Goal: Task Accomplishment & Management: Complete application form

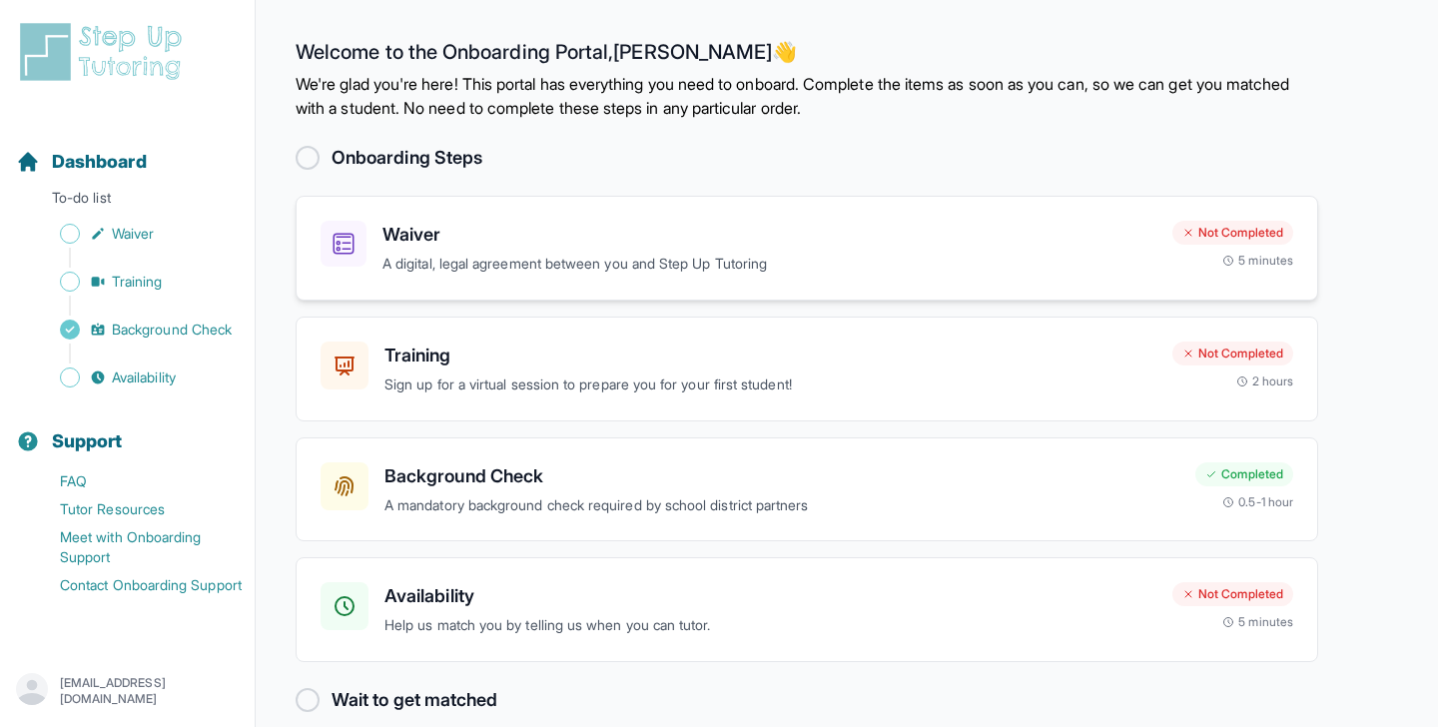
click at [1143, 241] on h3 "Waiver" at bounding box center [769, 235] width 774 height 28
click at [1029, 258] on p "A digital, legal agreement between you and Step Up Tutoring" at bounding box center [769, 264] width 774 height 23
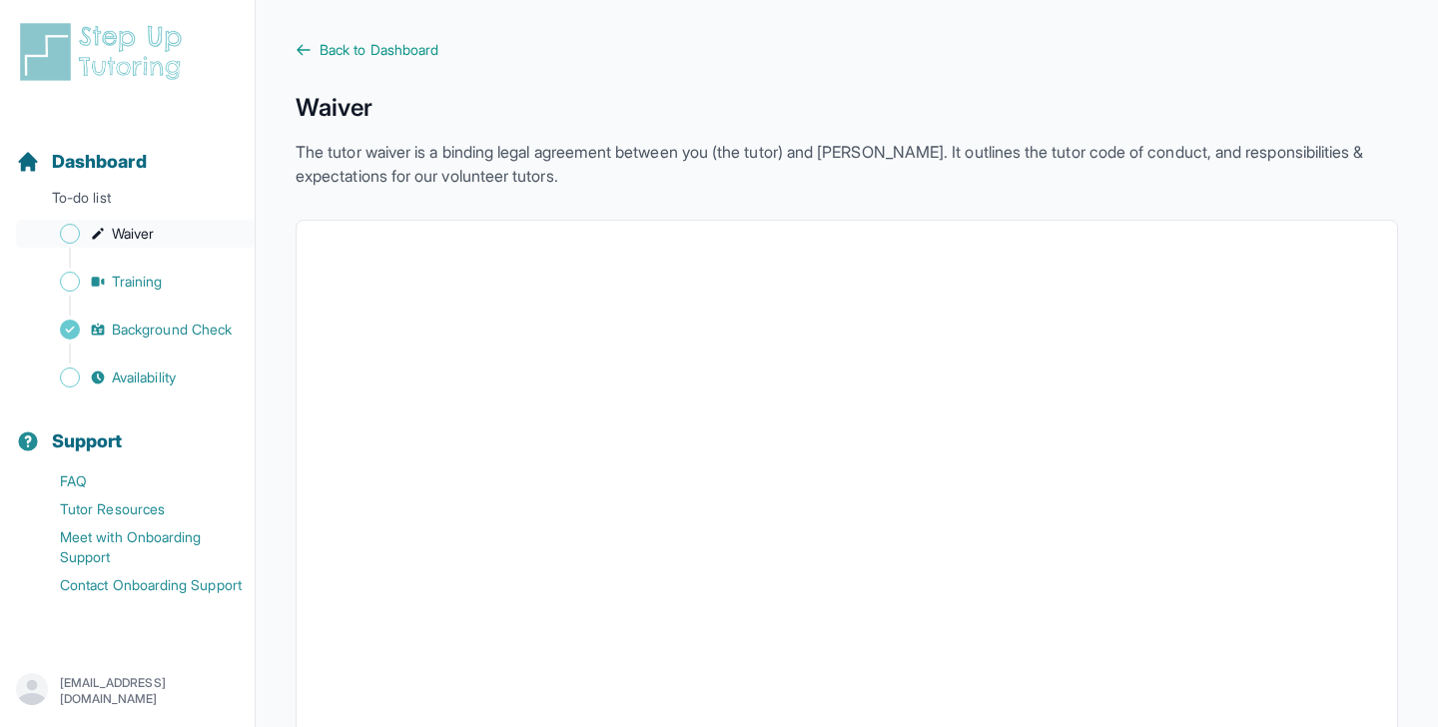
click at [179, 246] on link "Waiver" at bounding box center [135, 234] width 239 height 28
click at [67, 230] on span "Sidebar" at bounding box center [70, 234] width 20 height 20
click at [118, 279] on span "Training" at bounding box center [137, 282] width 51 height 20
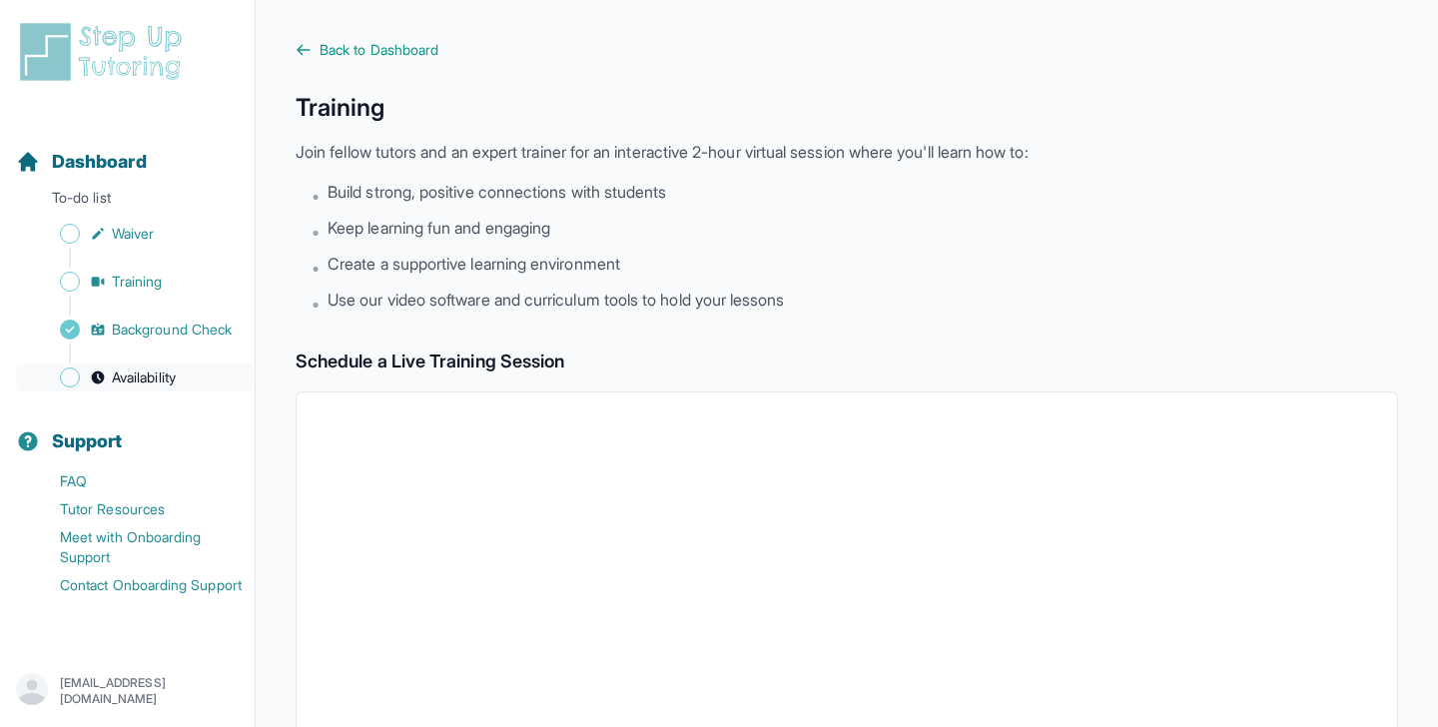
click at [131, 376] on span "Availability" at bounding box center [144, 378] width 64 height 20
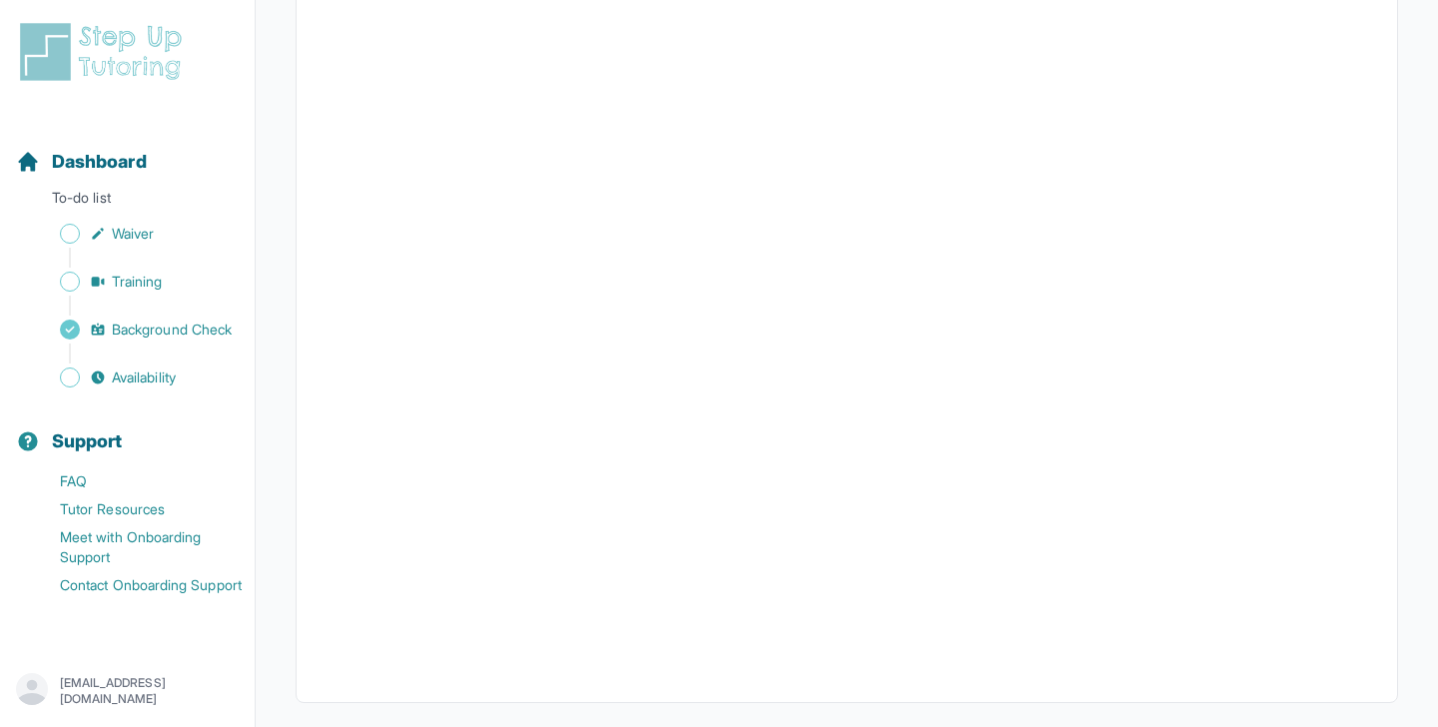
scroll to position [433, 0]
click at [102, 54] on img at bounding box center [105, 52] width 178 height 64
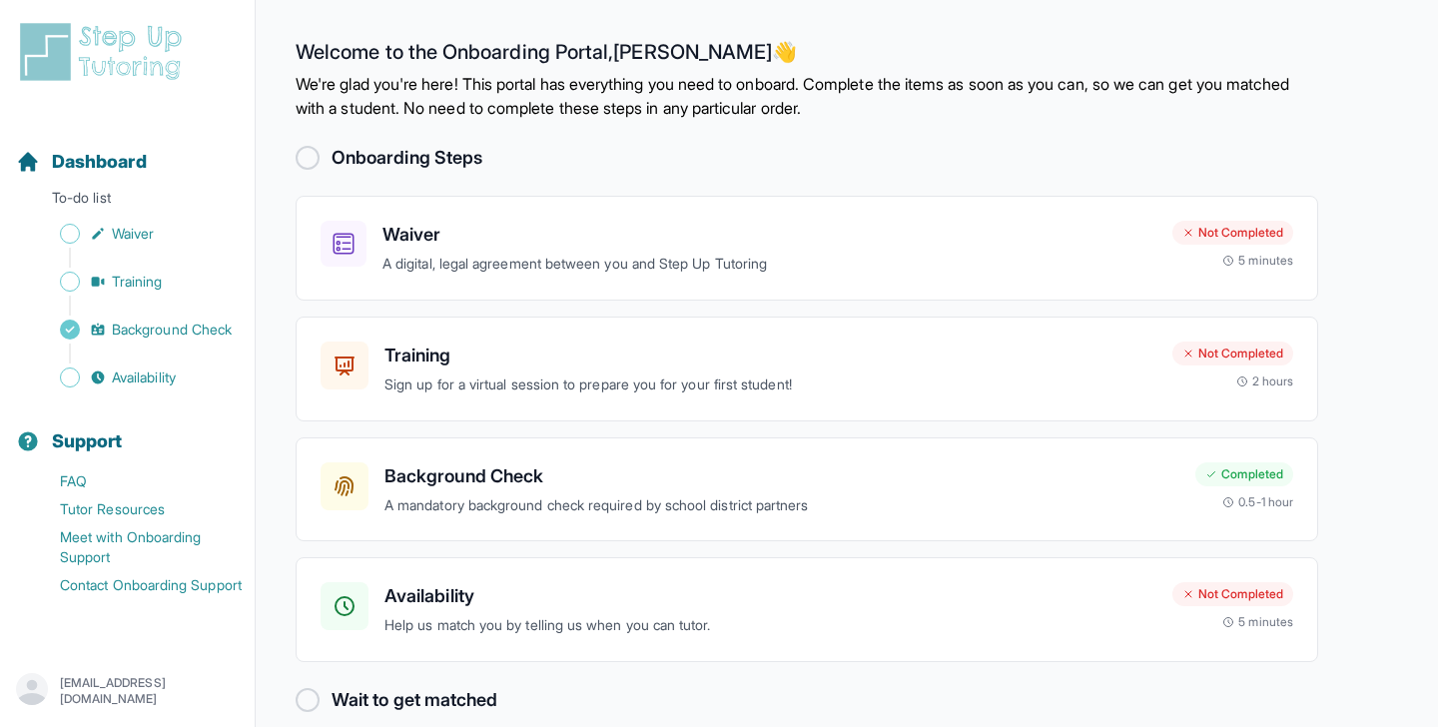
scroll to position [27, 0]
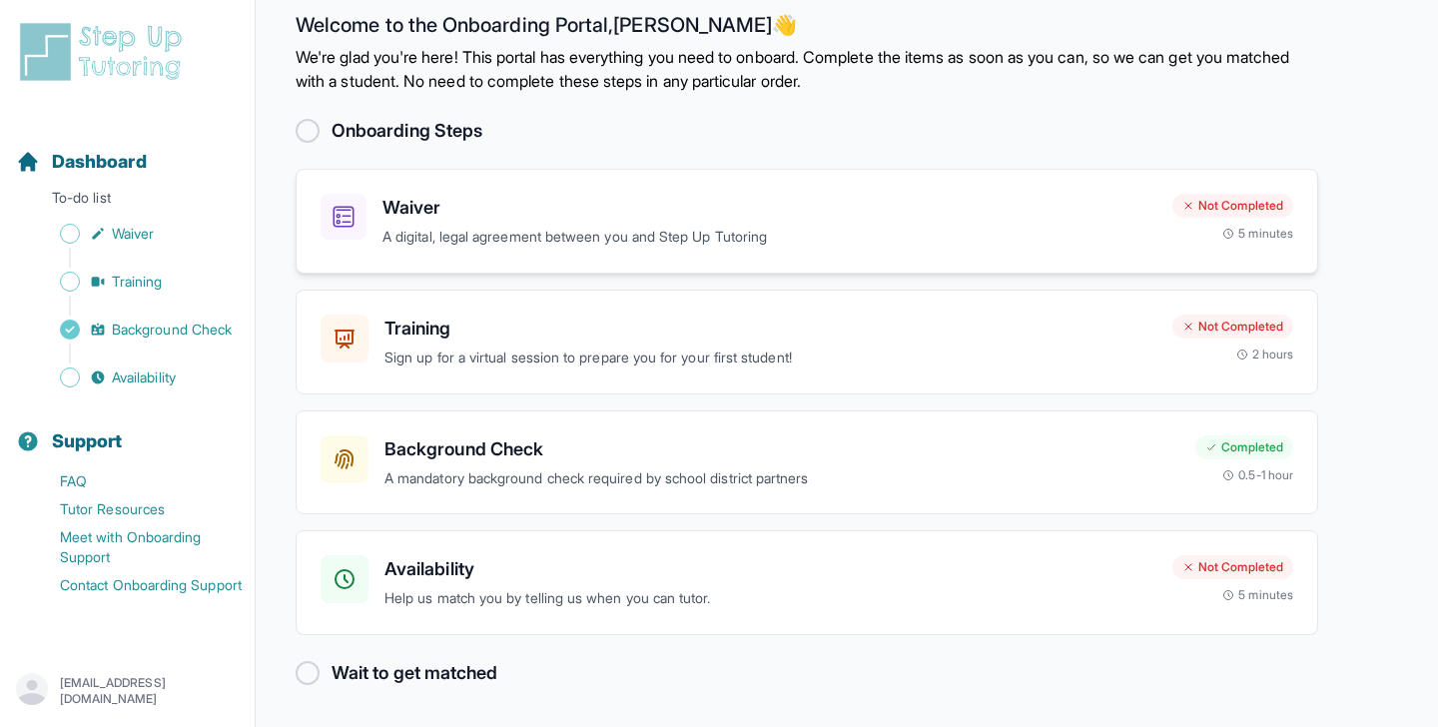
click at [1031, 235] on p "A digital, legal agreement between you and Step Up Tutoring" at bounding box center [769, 237] width 774 height 23
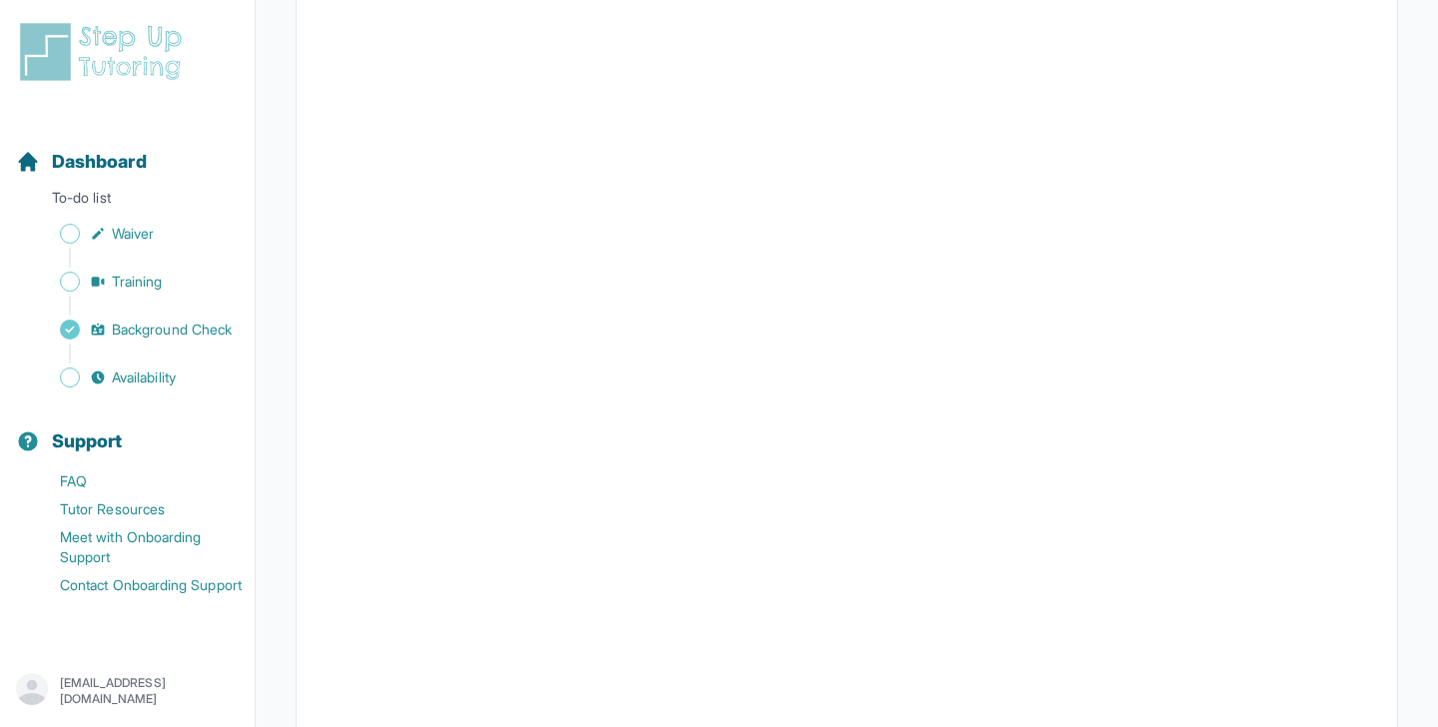
scroll to position [3490, 0]
click at [40, 51] on img at bounding box center [105, 52] width 178 height 64
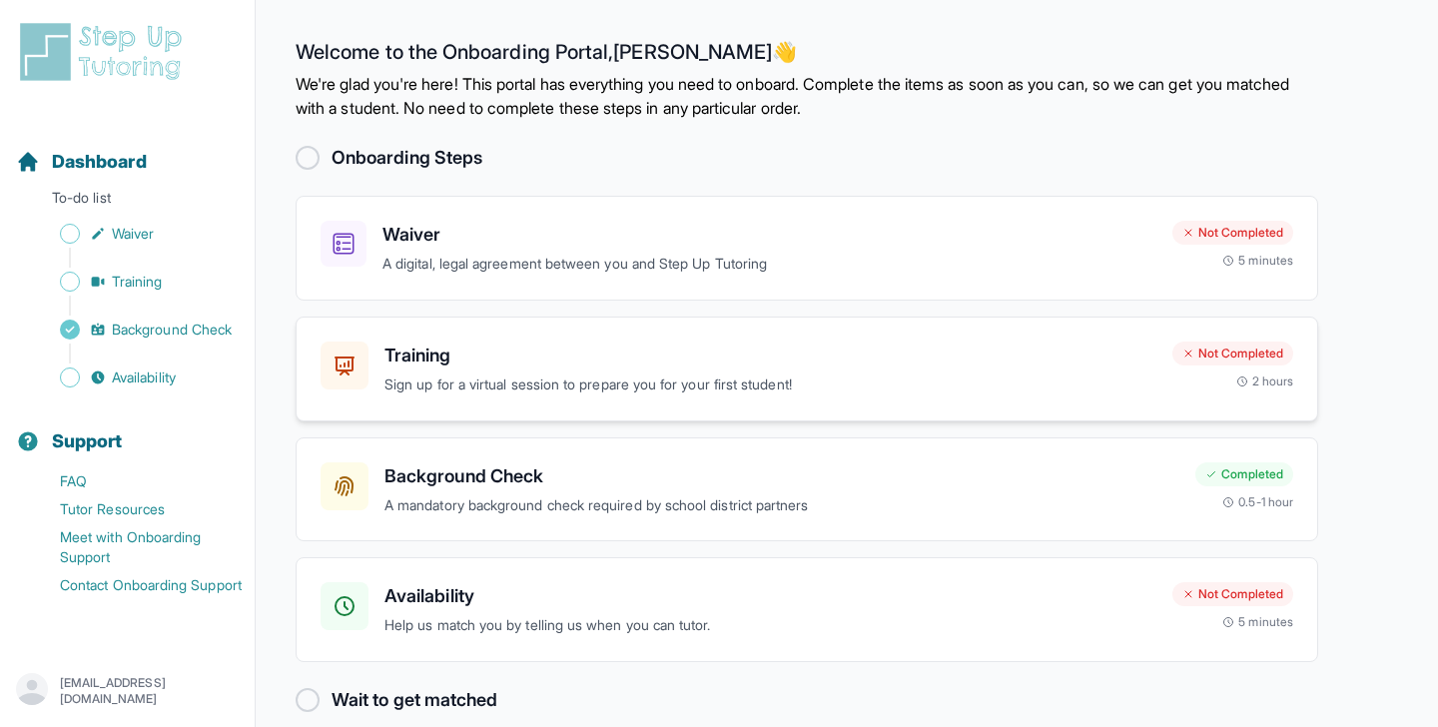
scroll to position [27, 0]
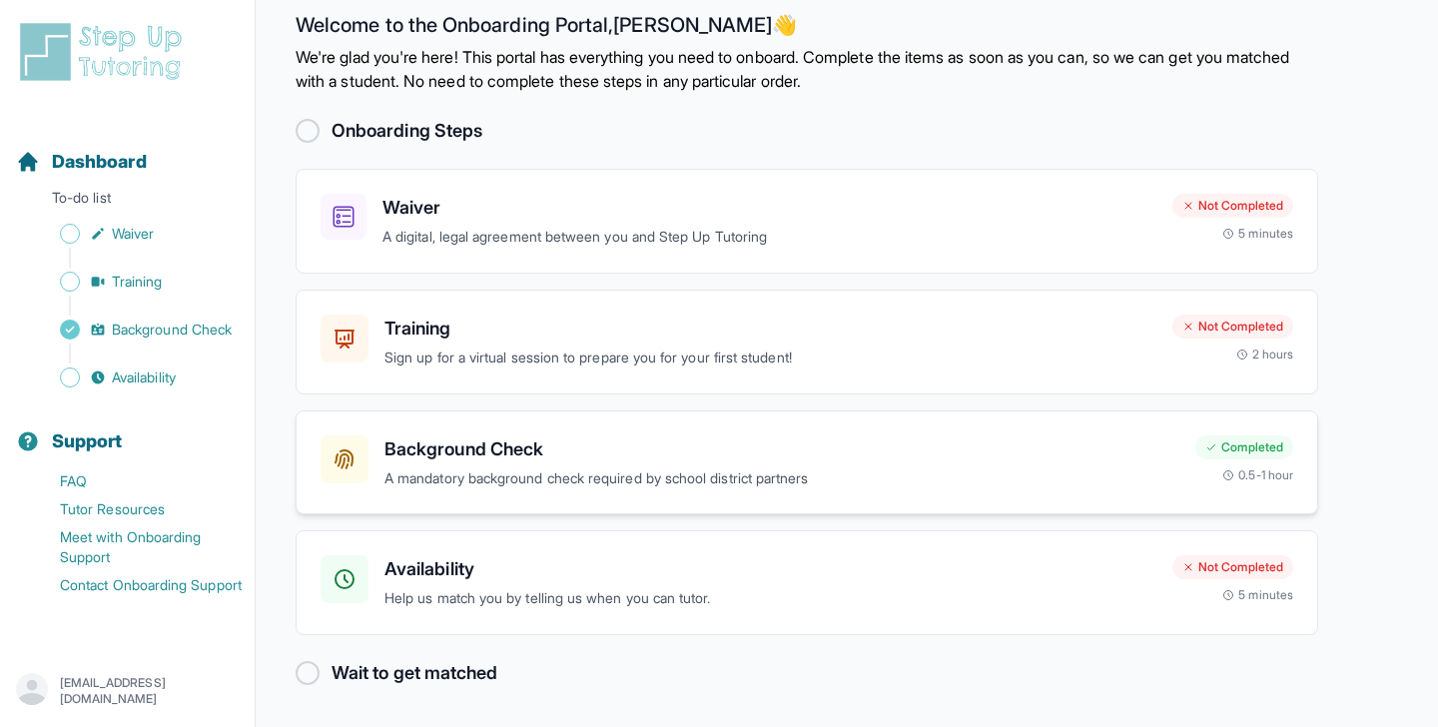
click at [770, 464] on div "Background Check A mandatory background check required by school district partn…" at bounding box center [781, 462] width 795 height 55
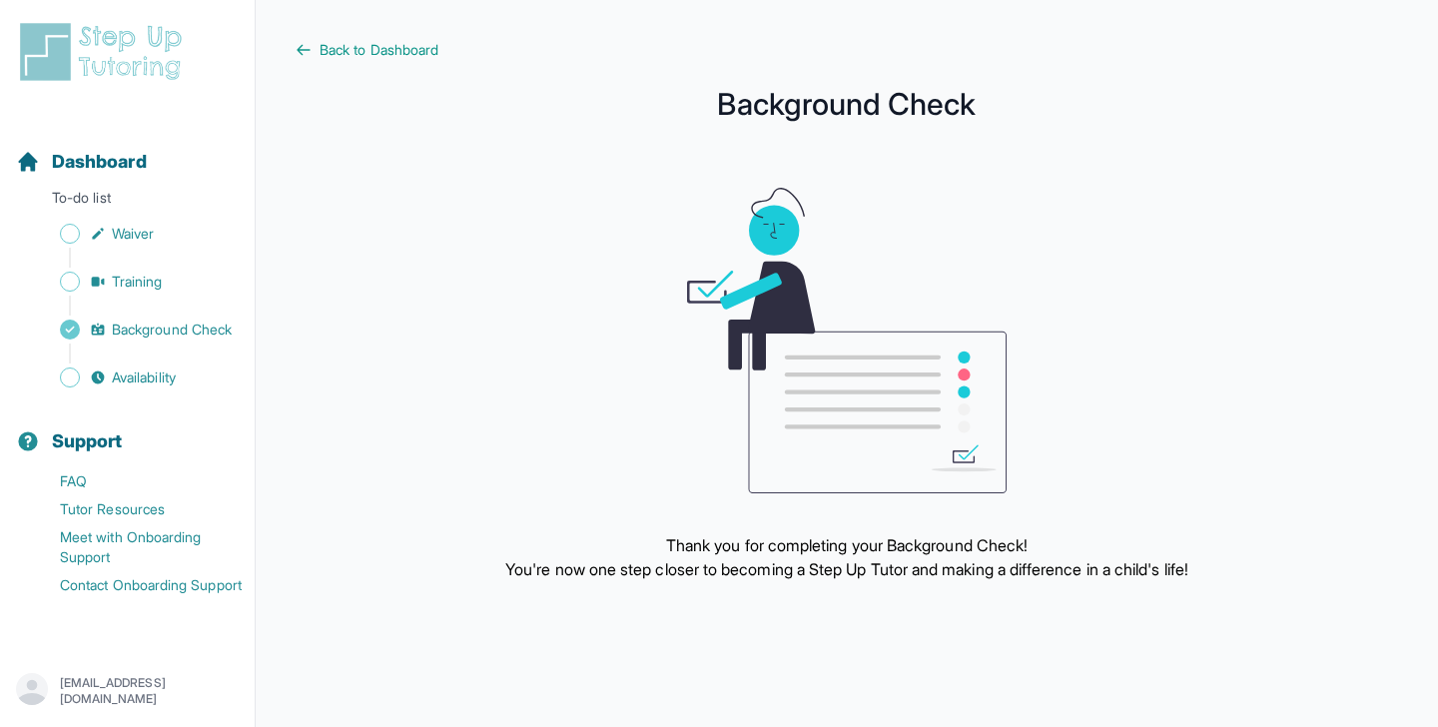
click at [91, 73] on img at bounding box center [105, 52] width 178 height 64
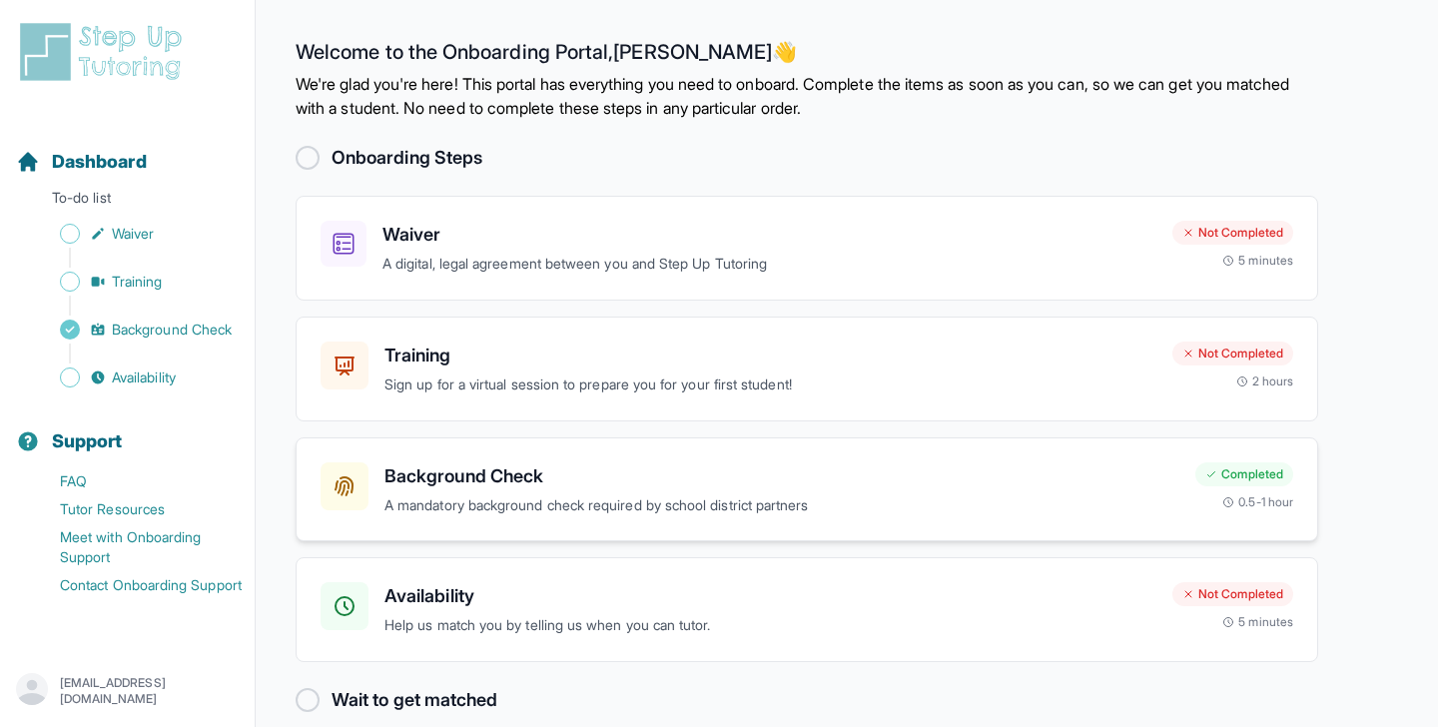
scroll to position [27, 0]
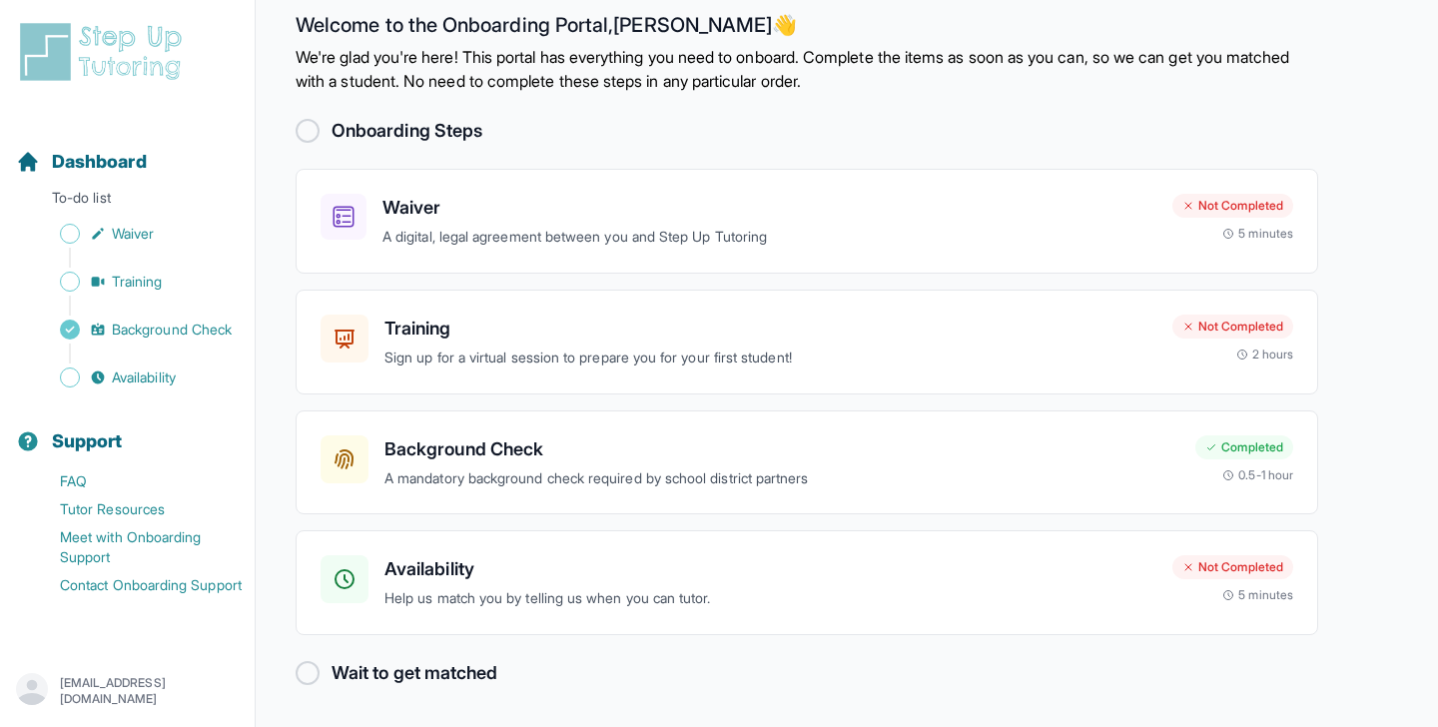
click at [311, 677] on div at bounding box center [308, 673] width 24 height 24
click at [350, 677] on h2 "Wait to get matched" at bounding box center [415, 673] width 166 height 28
click at [933, 232] on p "A digital, legal agreement between you and Step Up Tutoring" at bounding box center [769, 237] width 774 height 23
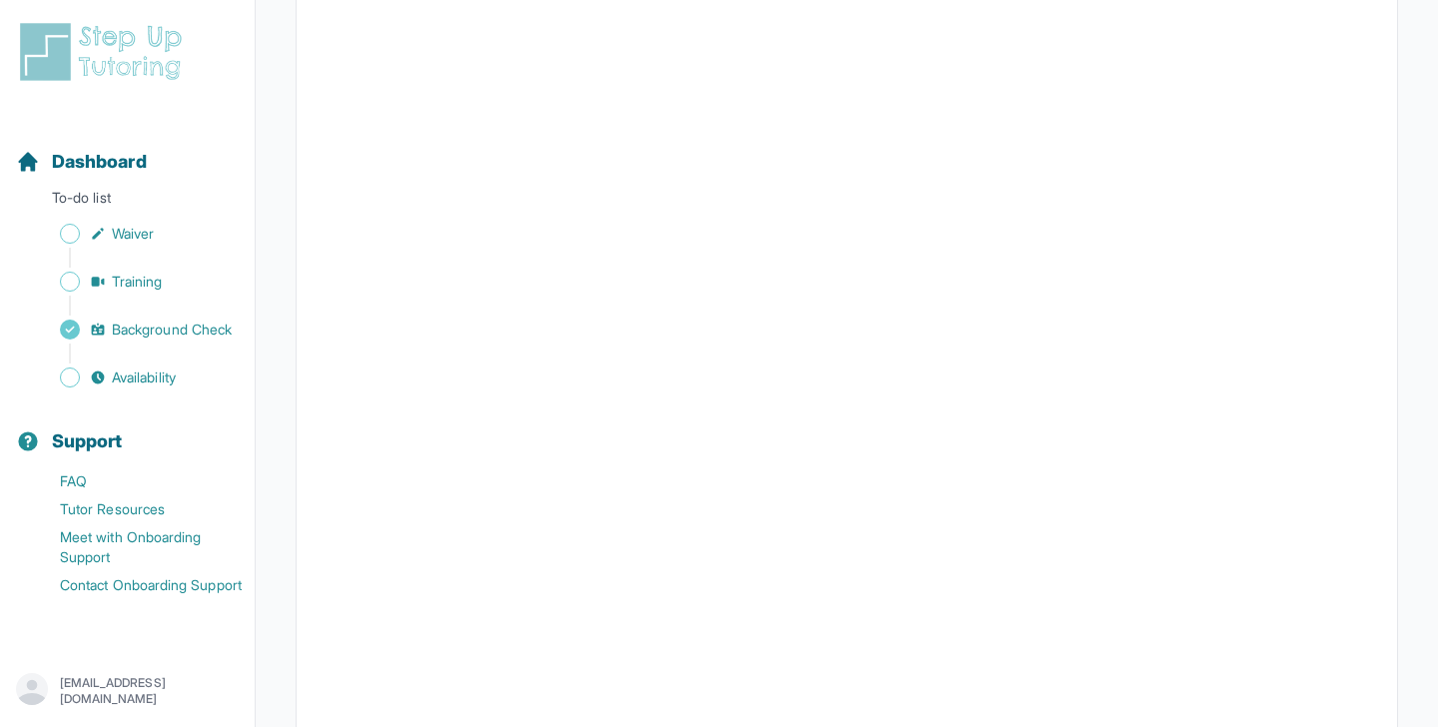
scroll to position [2697, 0]
click at [80, 228] on link "Waiver" at bounding box center [135, 234] width 239 height 28
click at [82, 176] on div "Dashboard" at bounding box center [127, 162] width 239 height 44
click at [77, 87] on div "Dashboard To-do list Waiver Training Background Check Availability Support FAQ …" at bounding box center [127, 338] width 255 height 637
click at [85, 59] on img at bounding box center [105, 52] width 178 height 64
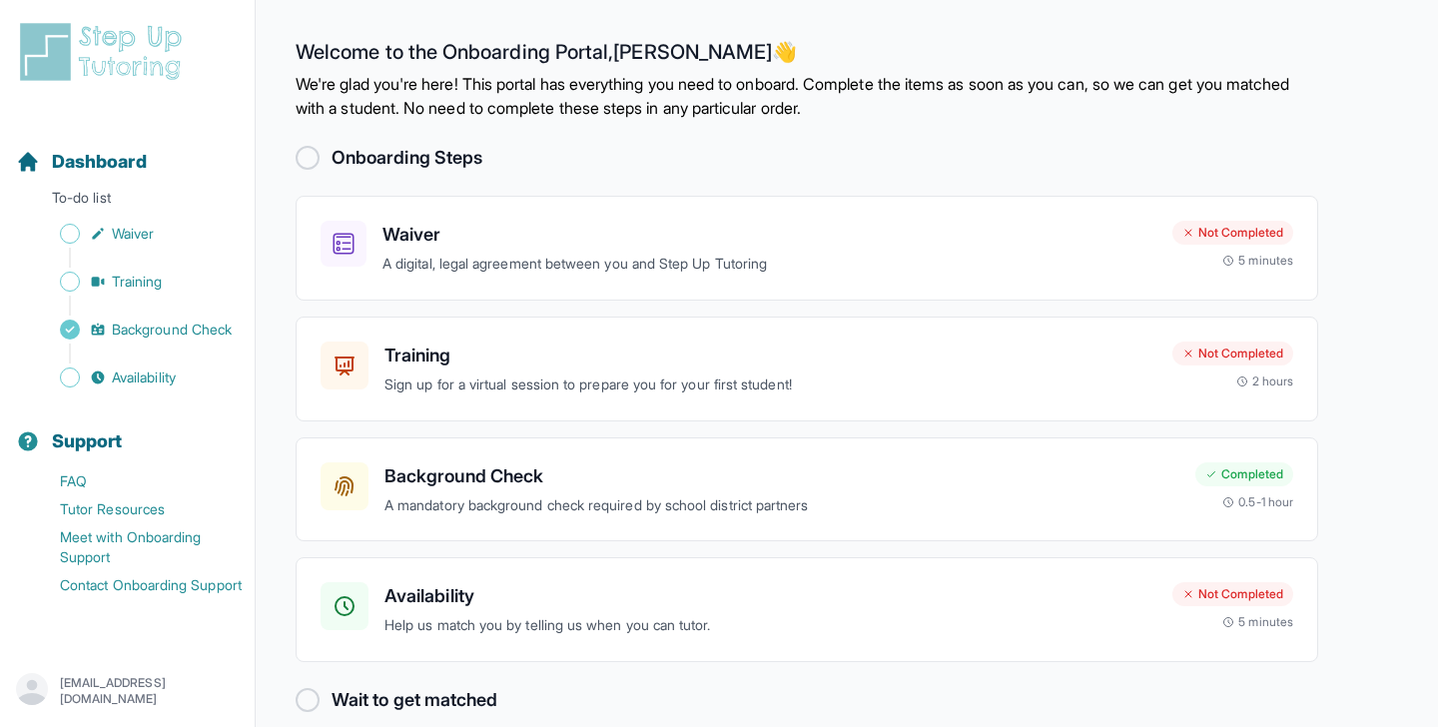
click at [464, 161] on h2 "Onboarding Steps" at bounding box center [407, 158] width 151 height 28
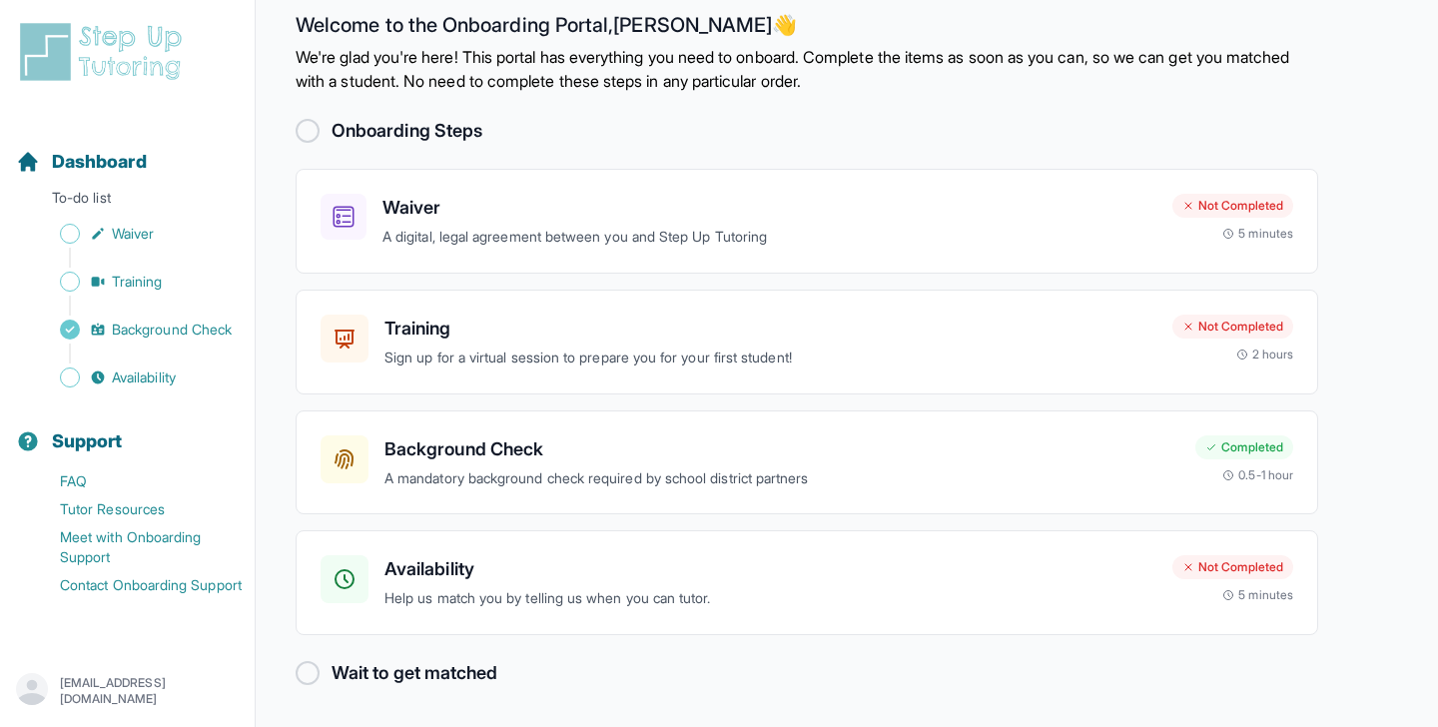
click at [337, 666] on h2 "Wait to get matched" at bounding box center [415, 673] width 166 height 28
click at [285, 681] on main "Welcome to the Onboarding Portal, [PERSON_NAME] 👋 We're glad you're here! This …" at bounding box center [847, 350] width 1182 height 754
click at [308, 665] on div at bounding box center [308, 673] width 24 height 24
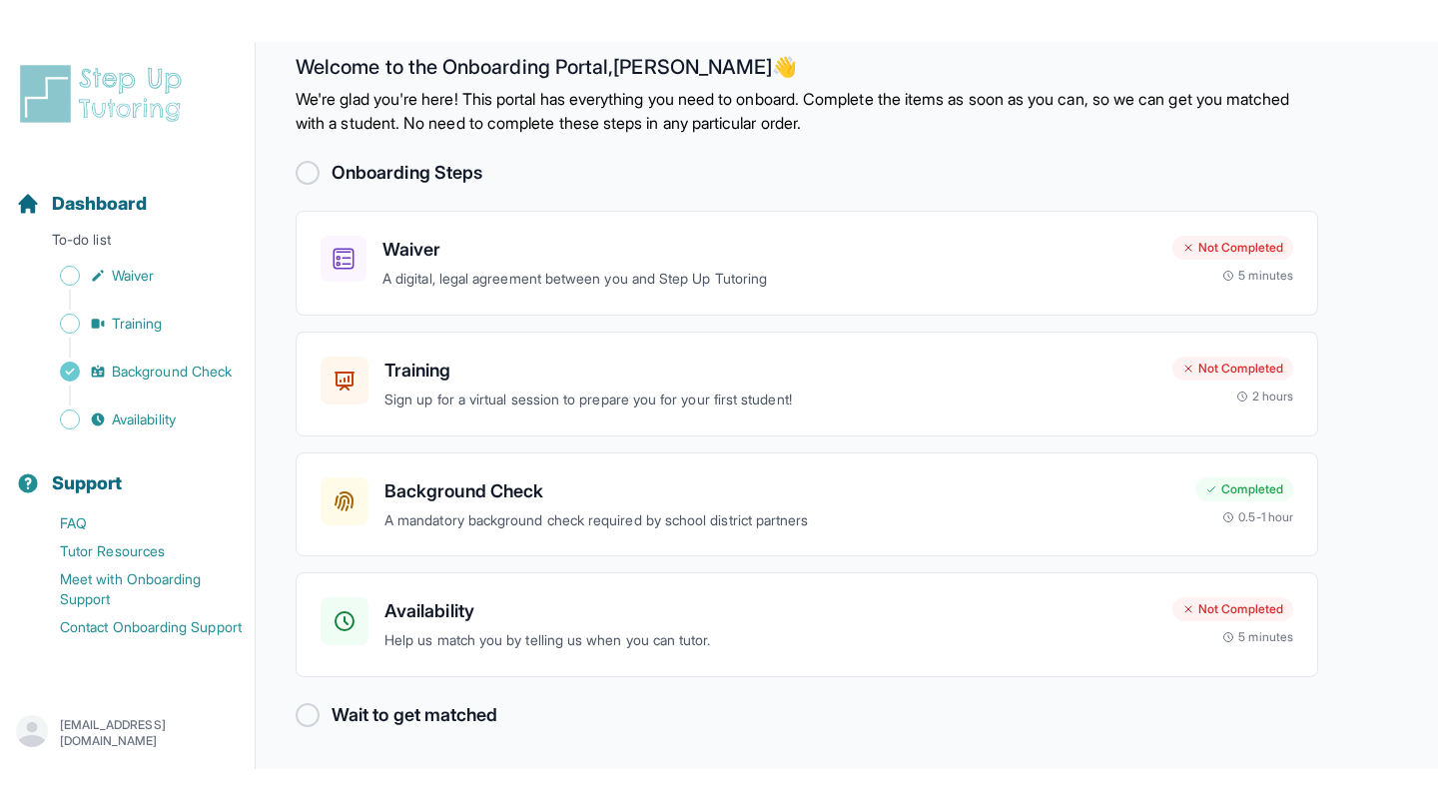
scroll to position [0, 0]
